Goal: Task Accomplishment & Management: Manage account settings

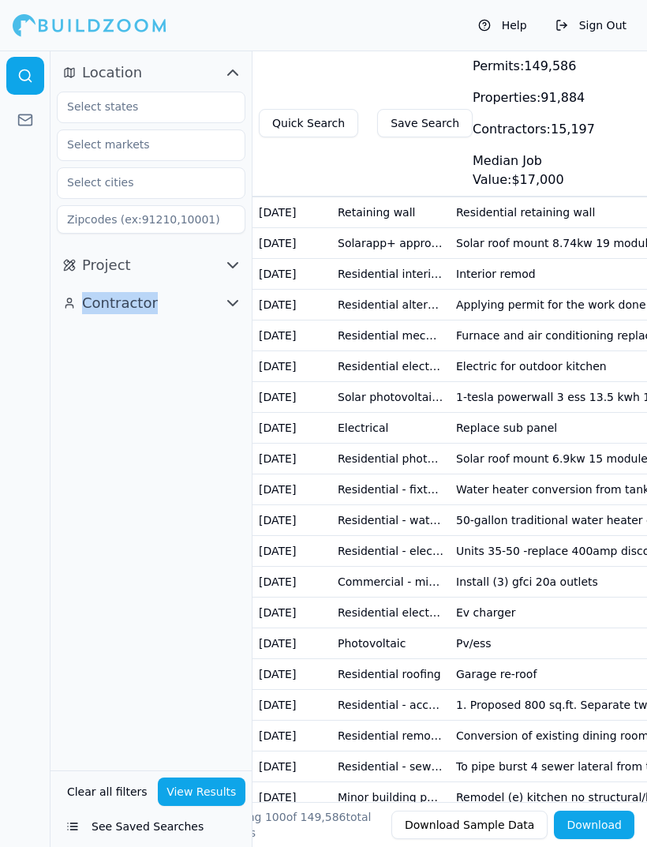
click at [348, 187] on td "Residential - remodel kitchen" at bounding box center [391, 182] width 118 height 31
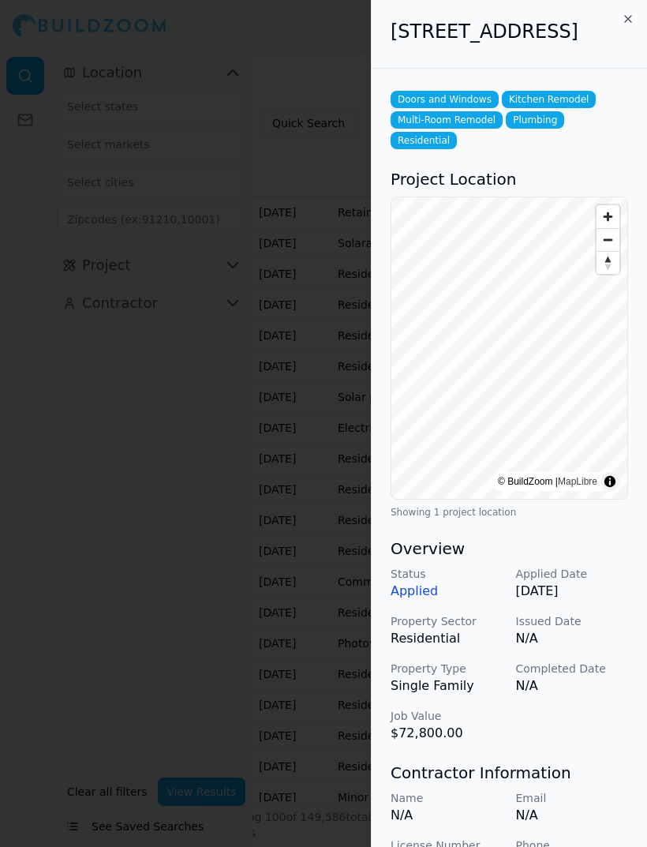
click at [627, 20] on icon "button" at bounding box center [628, 19] width 13 height 13
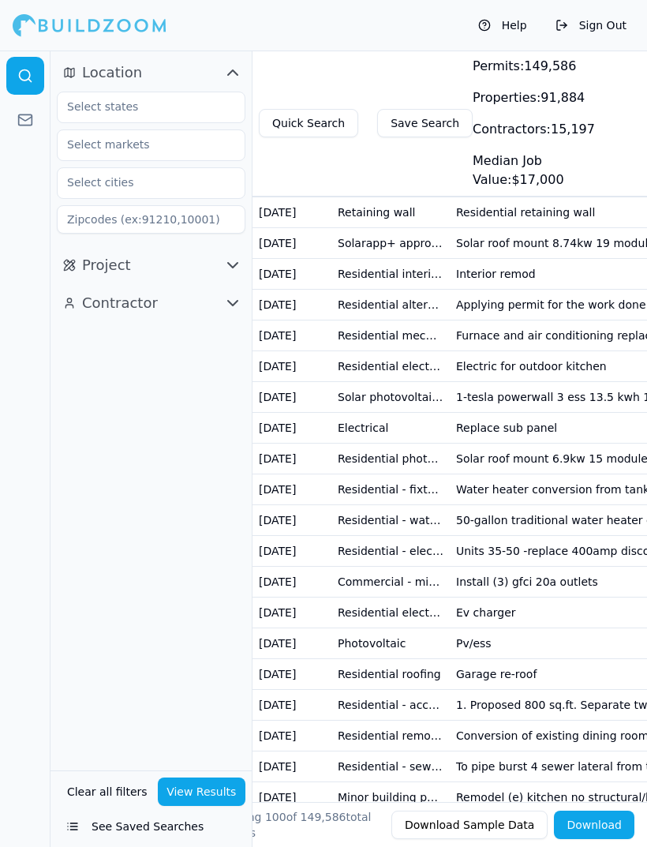
click at [30, 119] on icon at bounding box center [25, 120] width 16 height 16
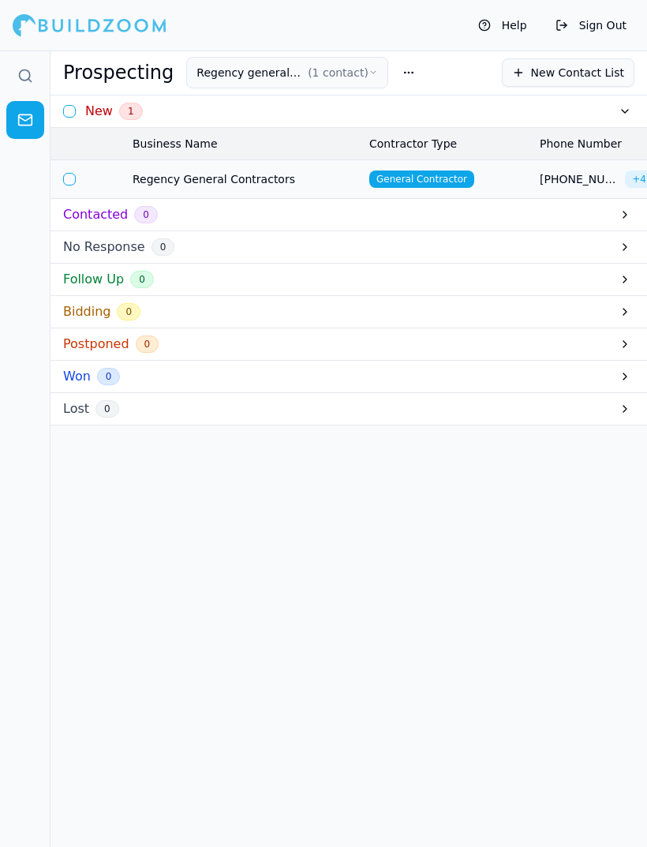
click at [72, 181] on button "button" at bounding box center [69, 179] width 13 height 13
click at [70, 185] on button "button" at bounding box center [69, 178] width 13 height 13
click at [21, 77] on icon at bounding box center [25, 76] width 16 height 16
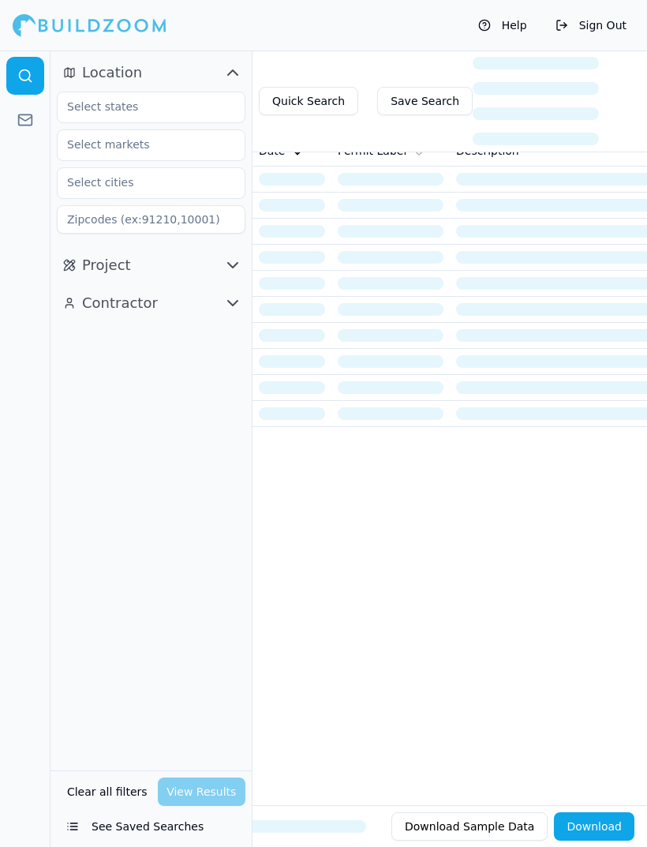
click at [92, 266] on span "Project" at bounding box center [106, 265] width 49 height 22
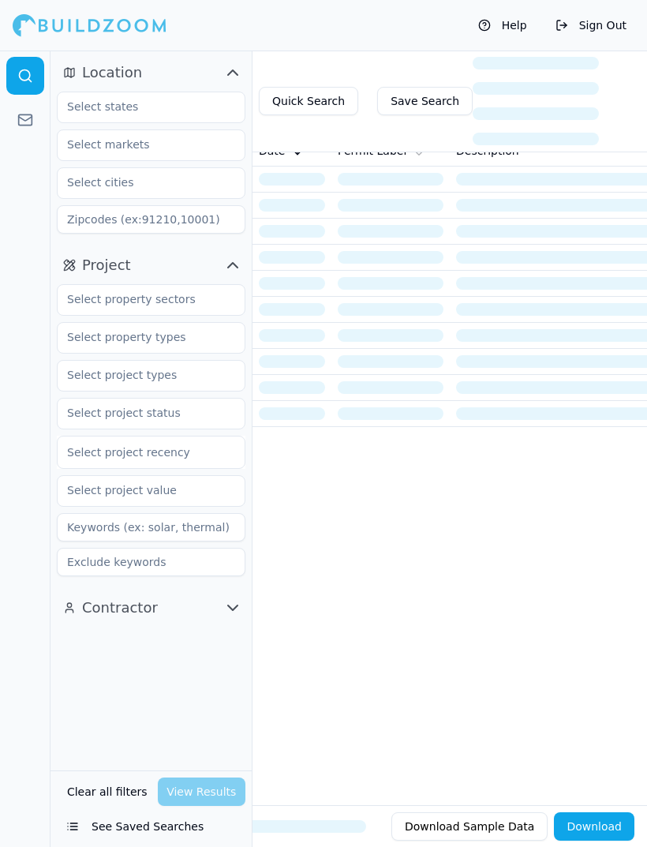
click at [92, 618] on span "Contractor" at bounding box center [120, 608] width 76 height 22
click at [89, 610] on span "Contractor" at bounding box center [120, 608] width 76 height 22
click at [86, 272] on span "Project" at bounding box center [106, 265] width 49 height 22
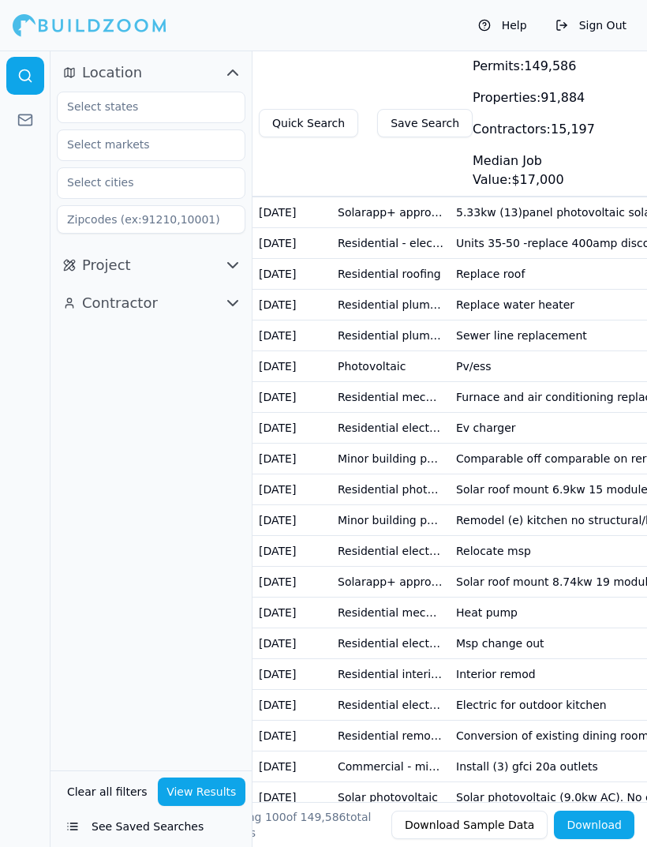
click at [288, 246] on td "[DATE]" at bounding box center [292, 243] width 79 height 31
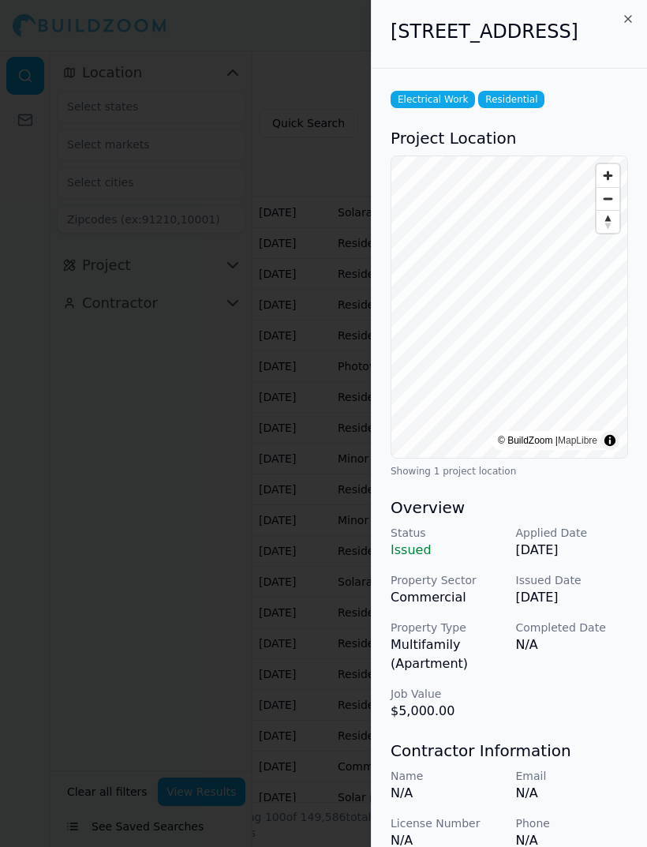
click at [404, 560] on p "Issued" at bounding box center [447, 550] width 113 height 19
click at [418, 635] on p "Property Type" at bounding box center [447, 628] width 113 height 16
click at [161, 497] on div at bounding box center [323, 423] width 647 height 847
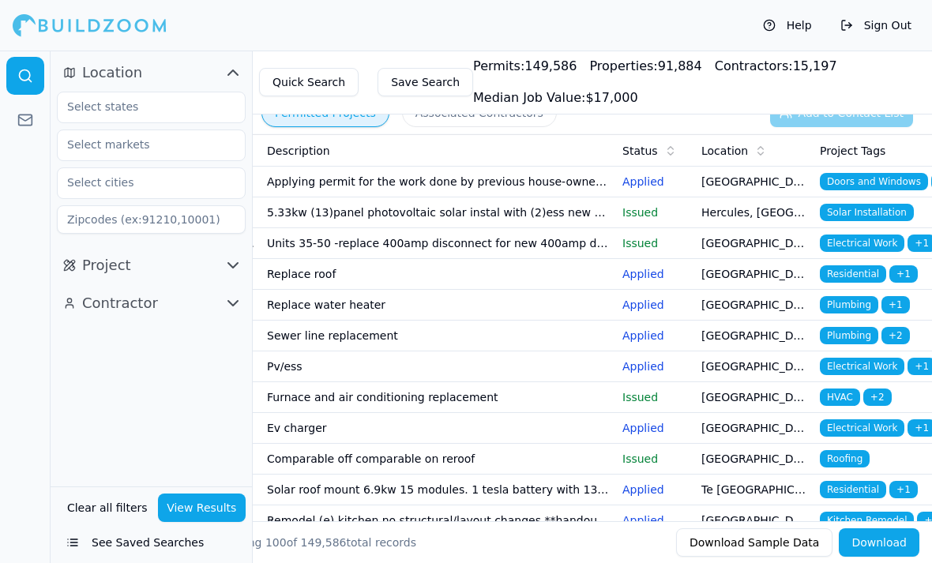
scroll to position [0, 189]
click at [647, 148] on span "Status" at bounding box center [640, 151] width 36 height 16
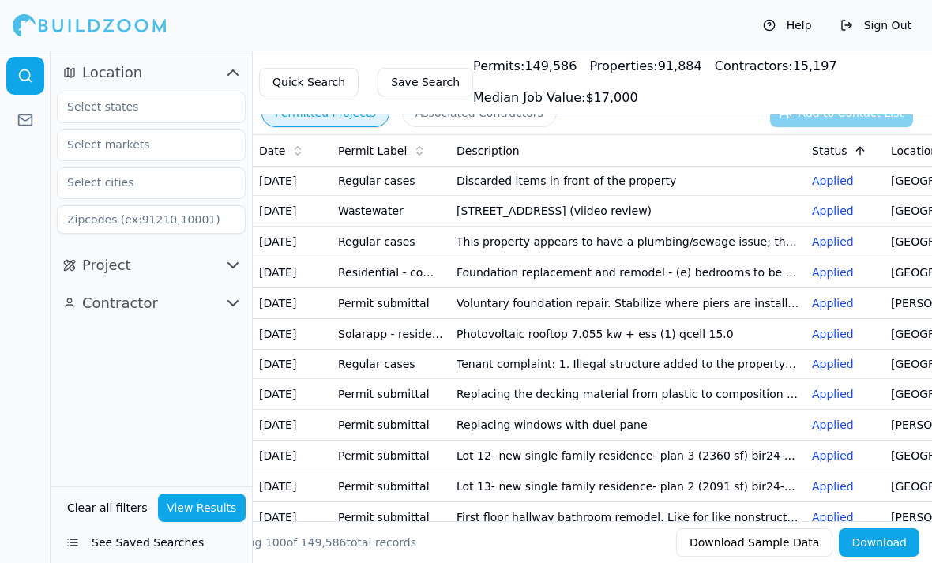
scroll to position [0, 0]
click at [647, 148] on icon at bounding box center [859, 150] width 13 height 13
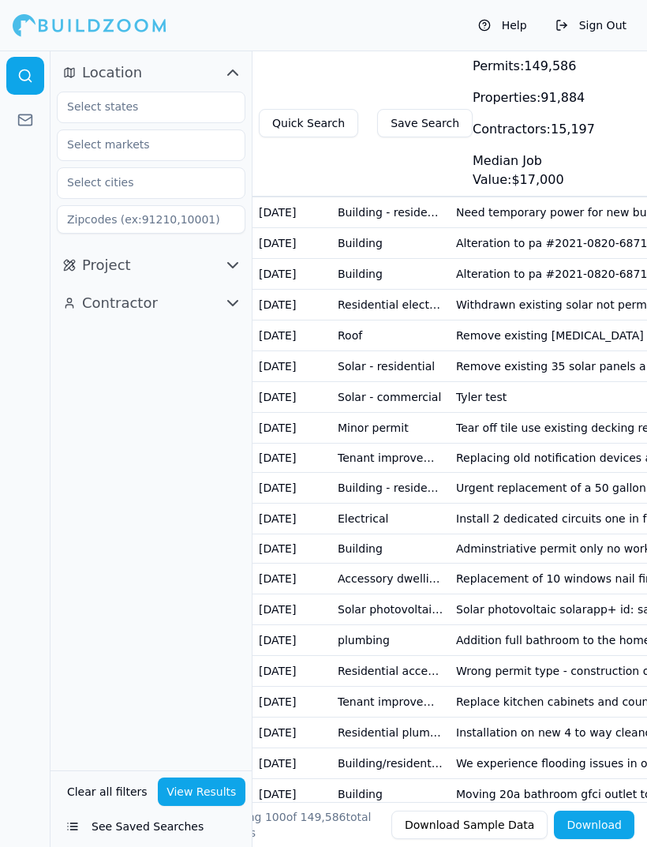
click at [233, 265] on icon "button" at bounding box center [232, 265] width 19 height 19
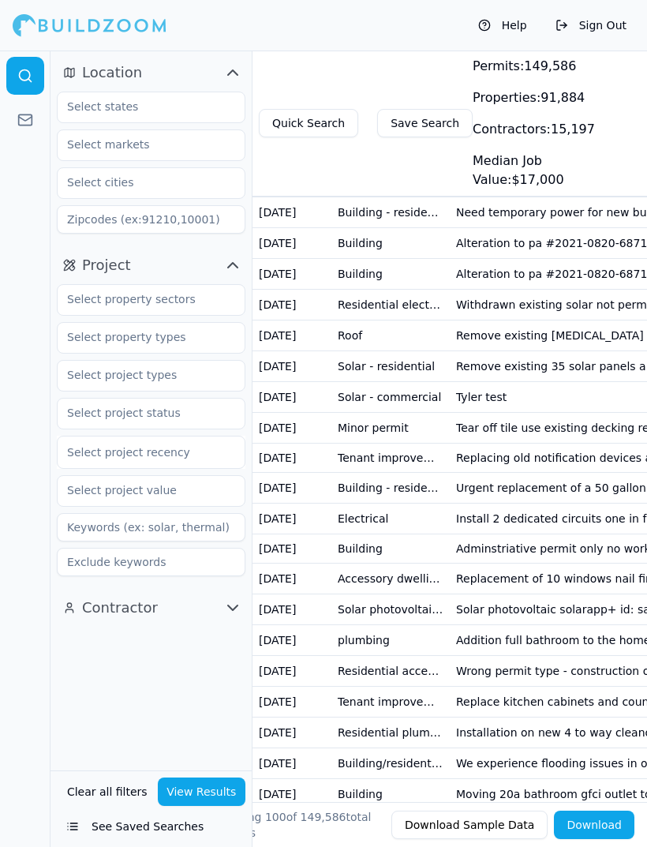
click at [227, 617] on button "Contractor" at bounding box center [151, 607] width 189 height 25
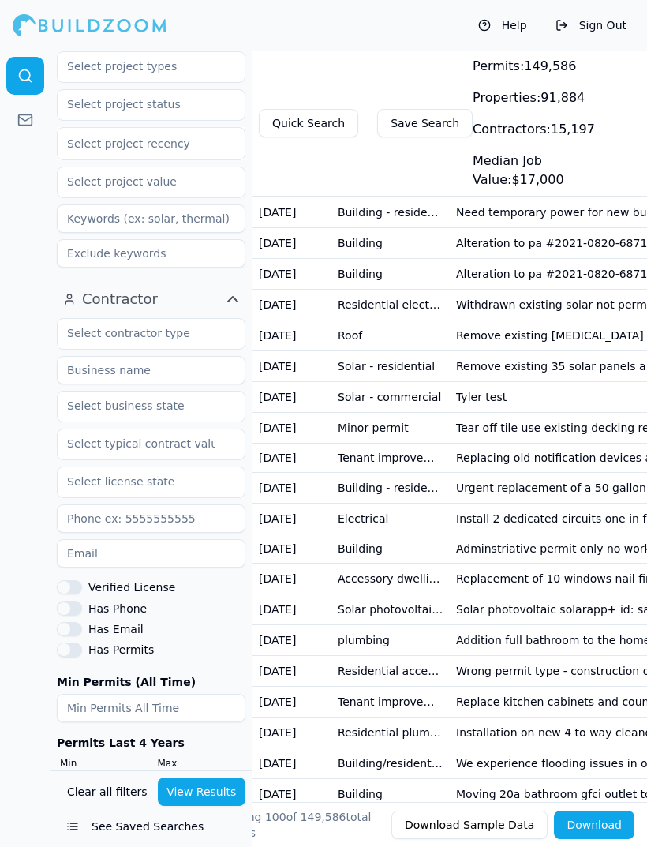
scroll to position [308, 0]
click at [30, 122] on icon at bounding box center [25, 120] width 16 height 16
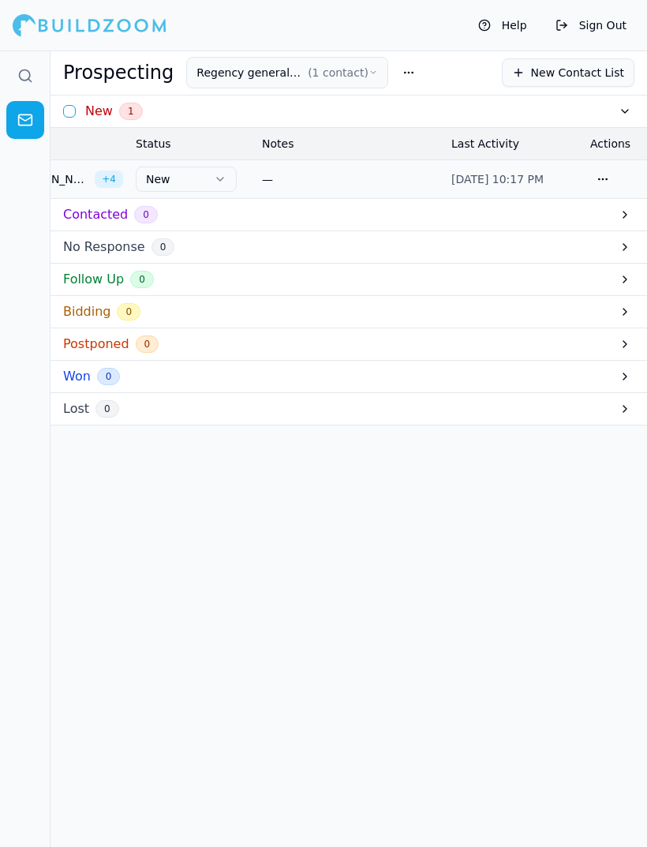
scroll to position [0, 758]
click at [268, 187] on td "—" at bounding box center [350, 178] width 189 height 39
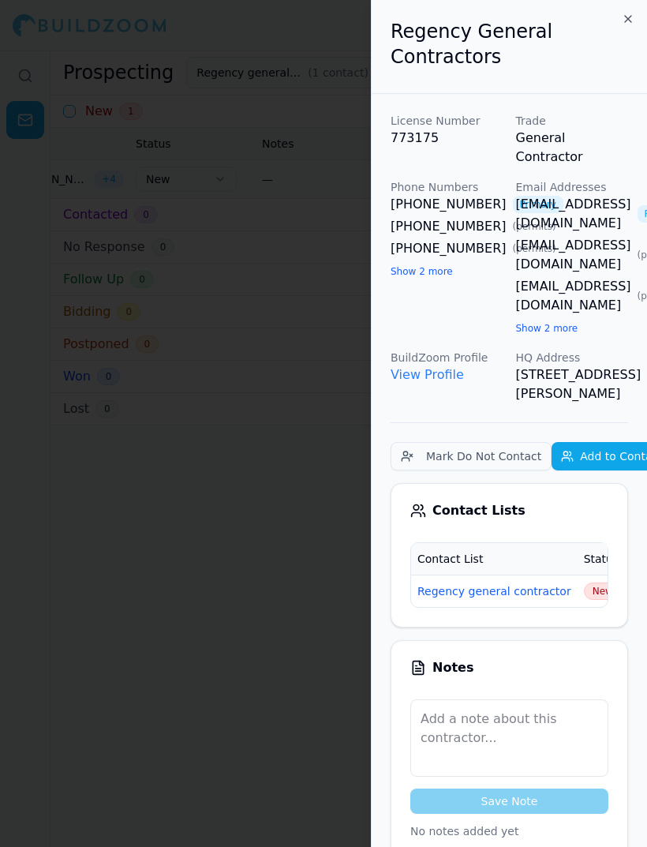
click at [590, 470] on button "Add to Contact List" at bounding box center [623, 456] width 143 height 28
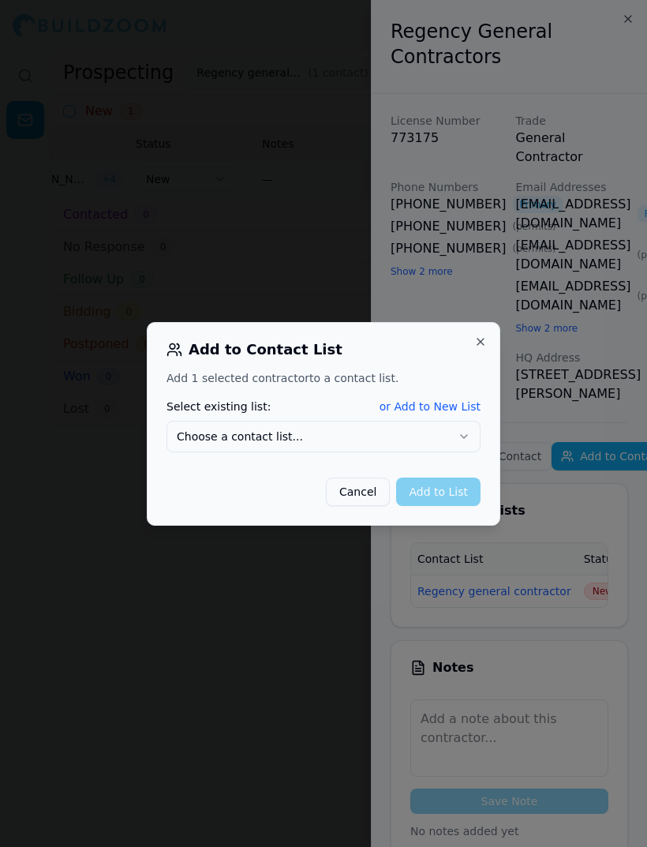
click at [202, 437] on button "Choose a contact list..." at bounding box center [324, 437] width 314 height 32
click at [485, 340] on button "Close" at bounding box center [480, 342] width 13 height 13
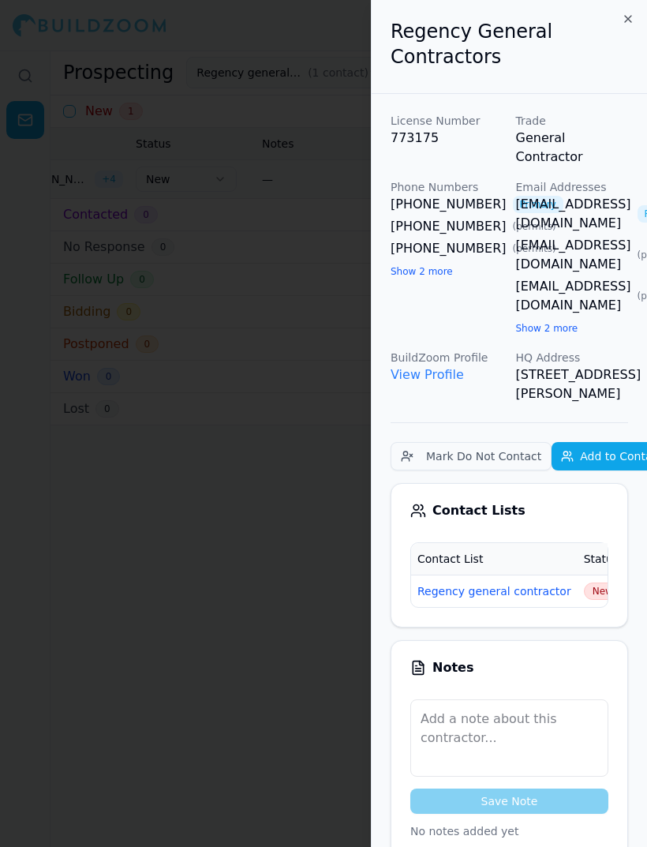
scroll to position [0, 0]
click at [632, 13] on icon "button" at bounding box center [628, 19] width 13 height 13
